Goal: Check status: Check status

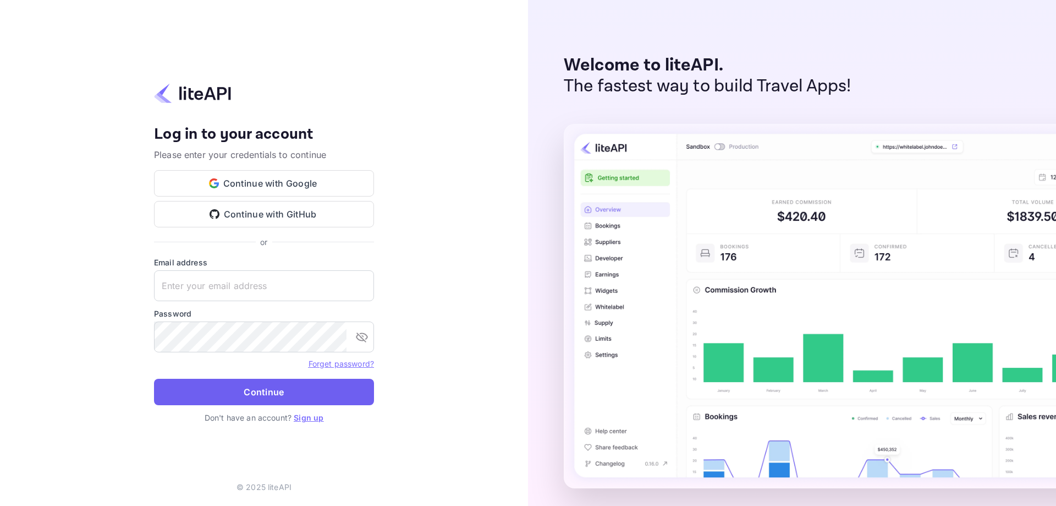
type input "[EMAIL_ADDRESS][DOMAIN_NAME]"
drag, startPoint x: 221, startPoint y: 392, endPoint x: 1, endPoint y: 291, distance: 242.5
click at [221, 392] on button "Continue" at bounding box center [264, 392] width 220 height 26
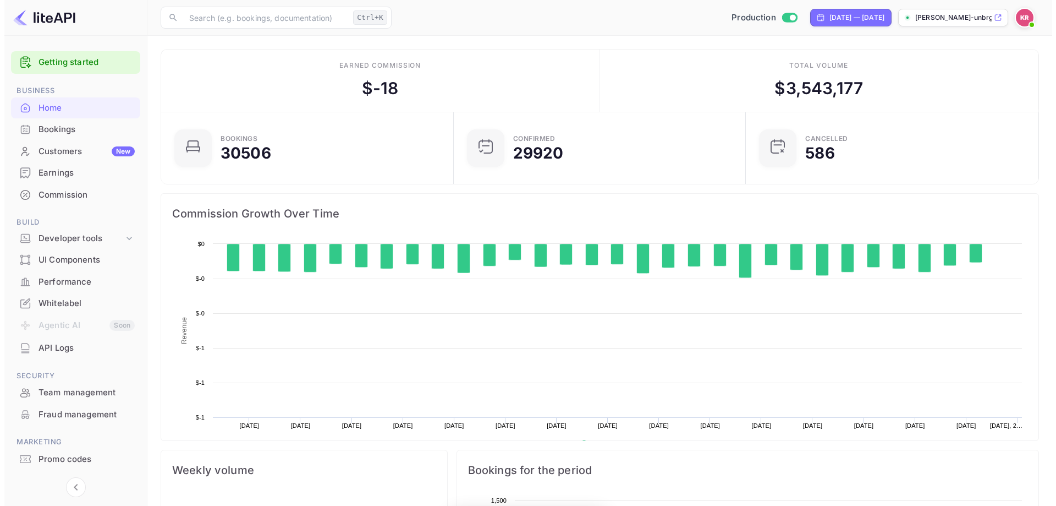
scroll to position [171, 277]
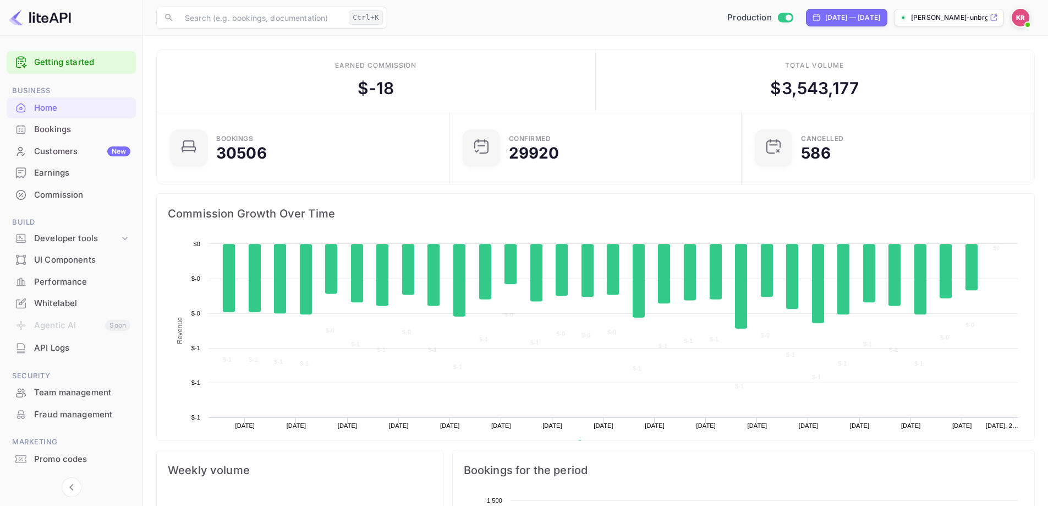
click at [42, 135] on div "Bookings" at bounding box center [82, 129] width 96 height 13
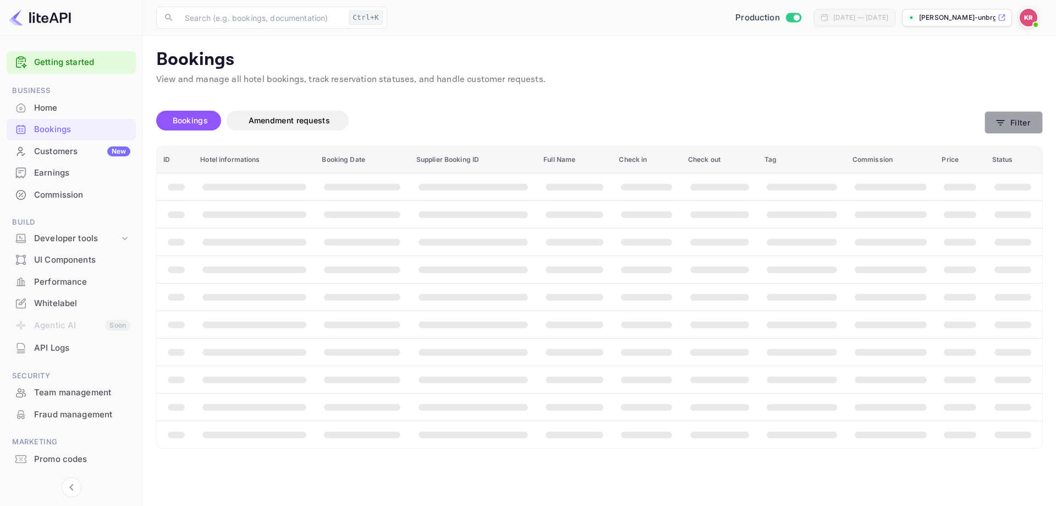
click at [1013, 128] on button "Filter" at bounding box center [1014, 122] width 58 height 23
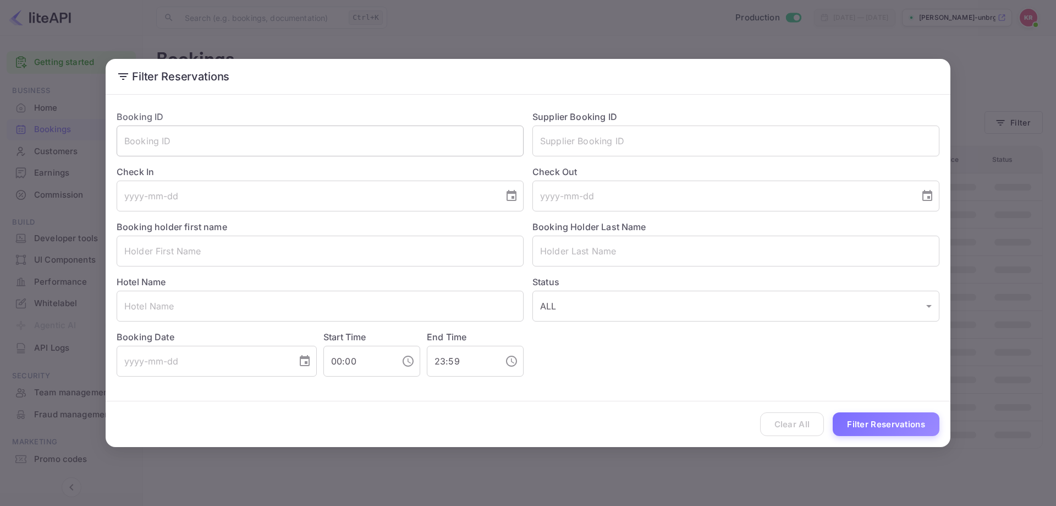
click at [254, 144] on input "text" at bounding box center [320, 140] width 407 height 31
paste input "HyIBoAYZF"
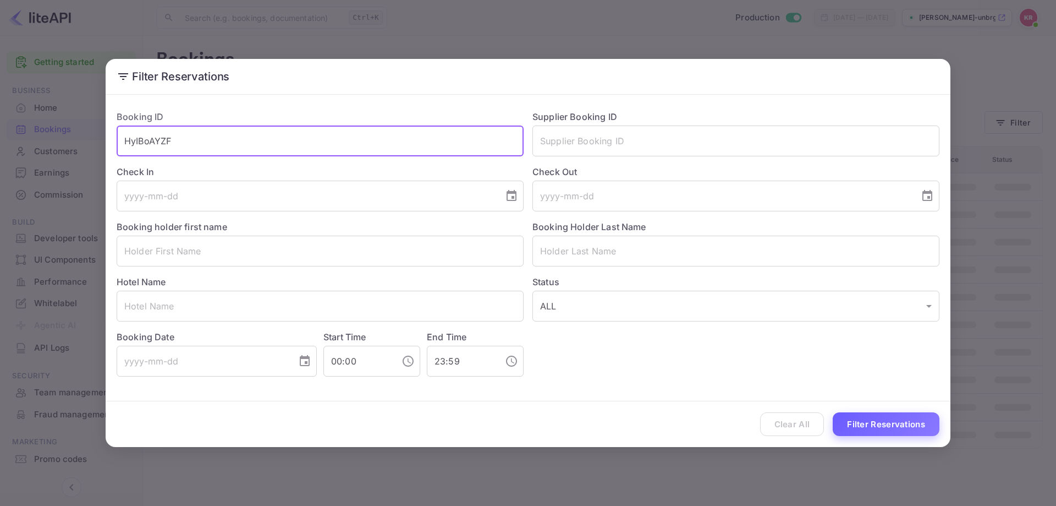
type input "HyIBoAYZF"
click at [870, 412] on button "Filter Reservations" at bounding box center [886, 424] width 107 height 24
